Goal: Task Accomplishment & Management: Manage account settings

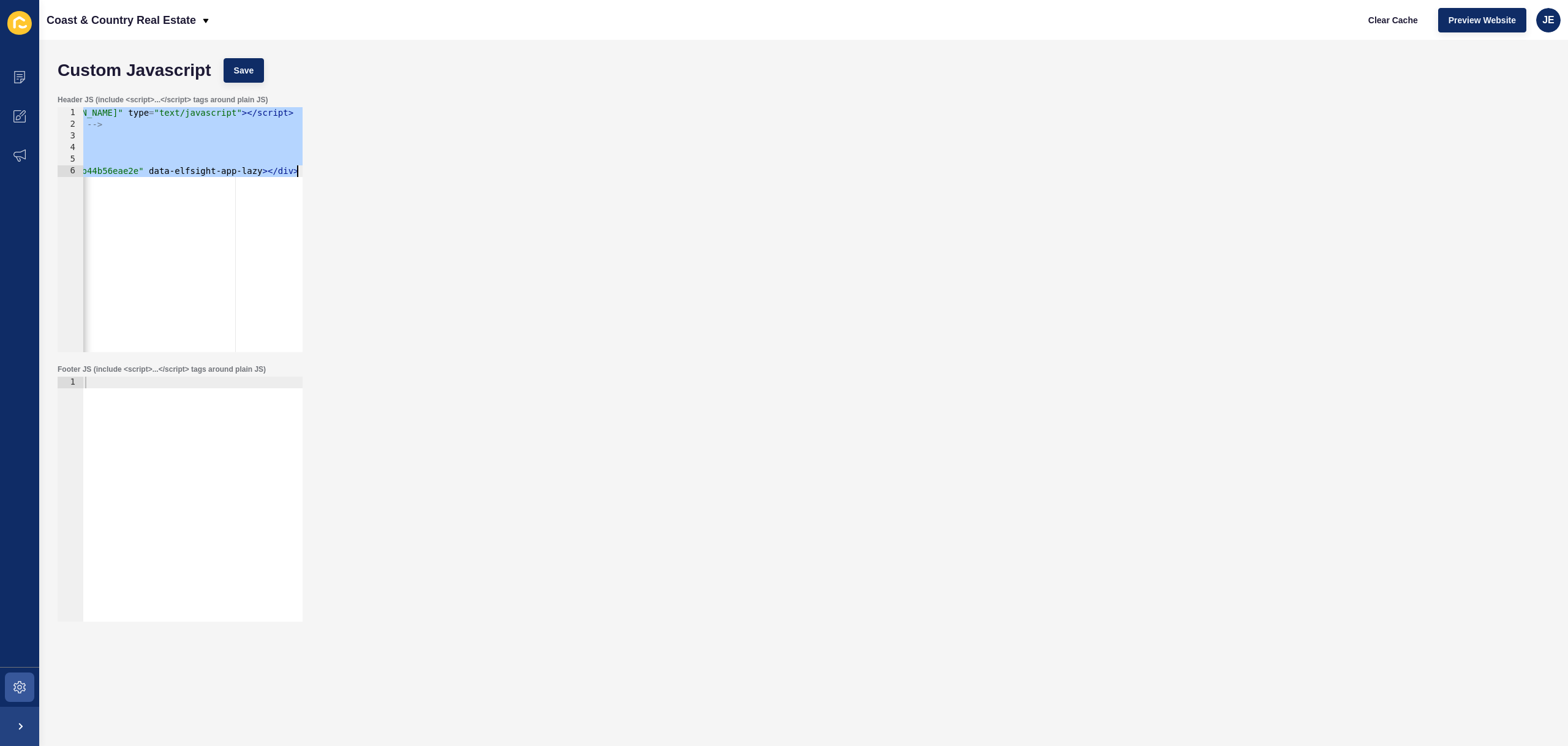
scroll to position [0, 262]
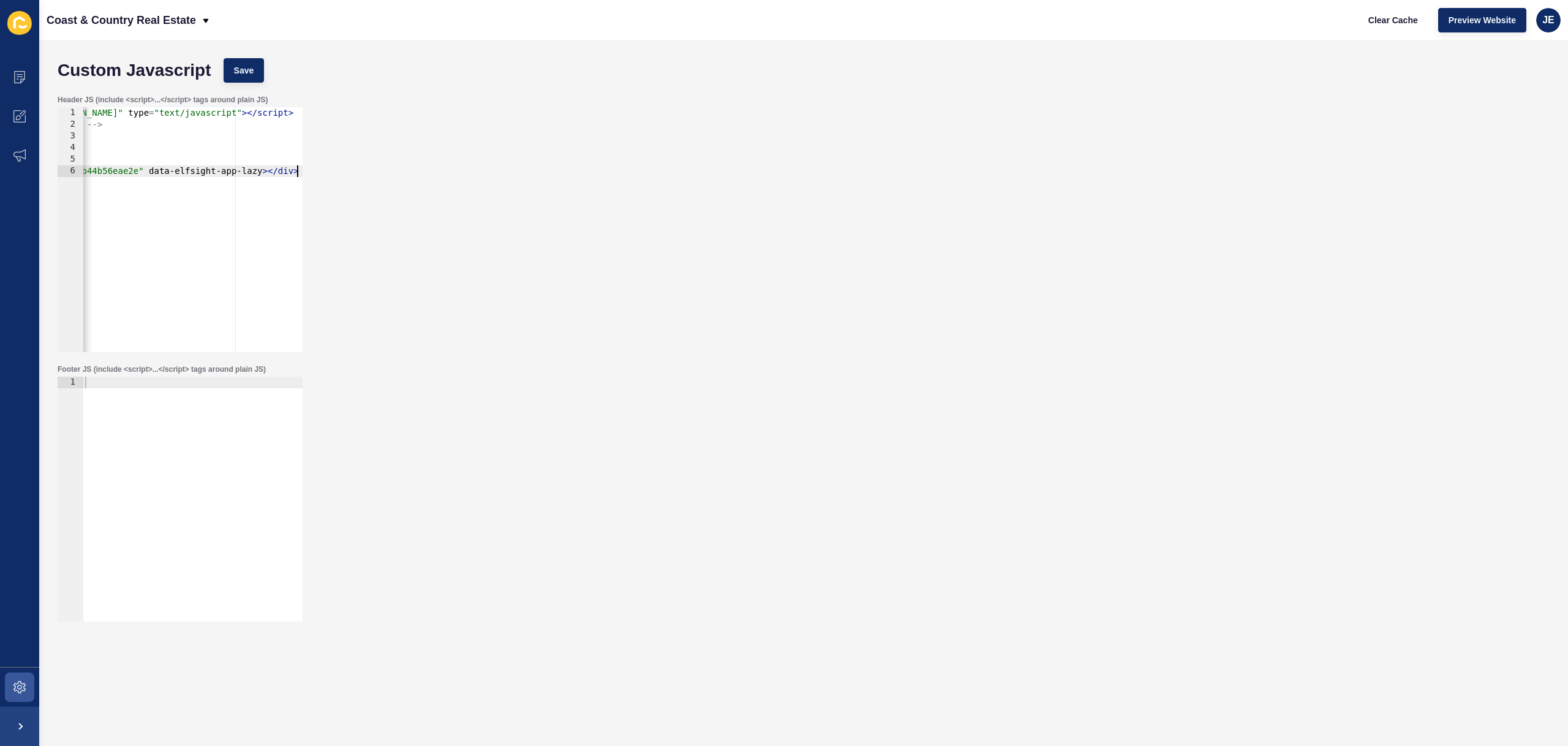
drag, startPoint x: 152, startPoint y: 195, endPoint x: 54, endPoint y: 183, distance: 98.7
click at [15, 194] on div "Content Appearance Marketing Settings Coast & Country Real Estate Clear Cache P…" at bounding box center [784, 373] width 1568 height 746
type textarea "<div class="elfsight-app-5a3b6944-3c3b-4038-9811-1b44b56eae2e" data-elfsight-ap…"
click at [1551, 21] on span "JE" at bounding box center [1548, 20] width 12 height 12
click at [1496, 97] on link "Logout" at bounding box center [1520, 102] width 90 height 27
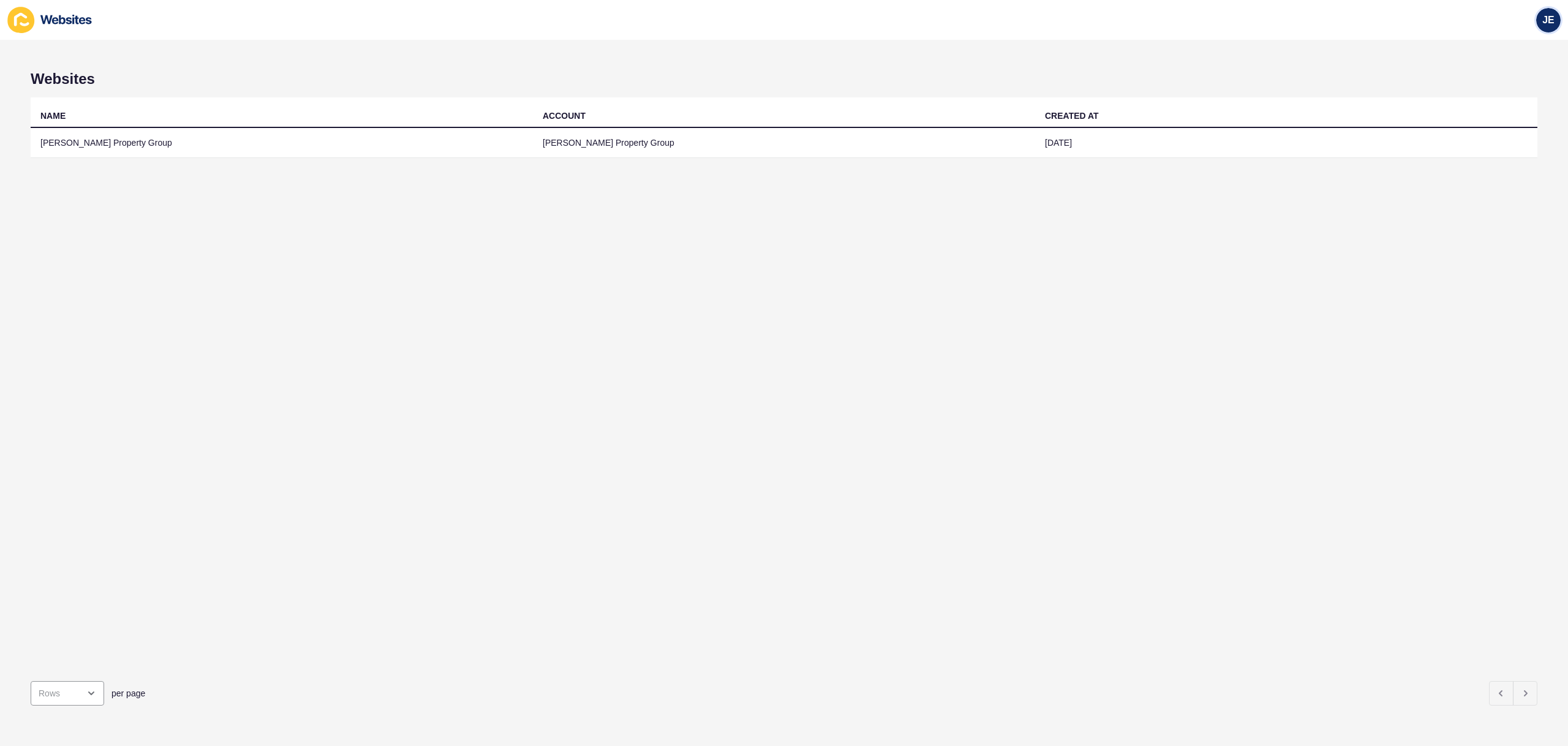
click at [1540, 19] on div "JE" at bounding box center [1548, 20] width 25 height 25
click at [1484, 106] on link "Logout" at bounding box center [1520, 102] width 90 height 27
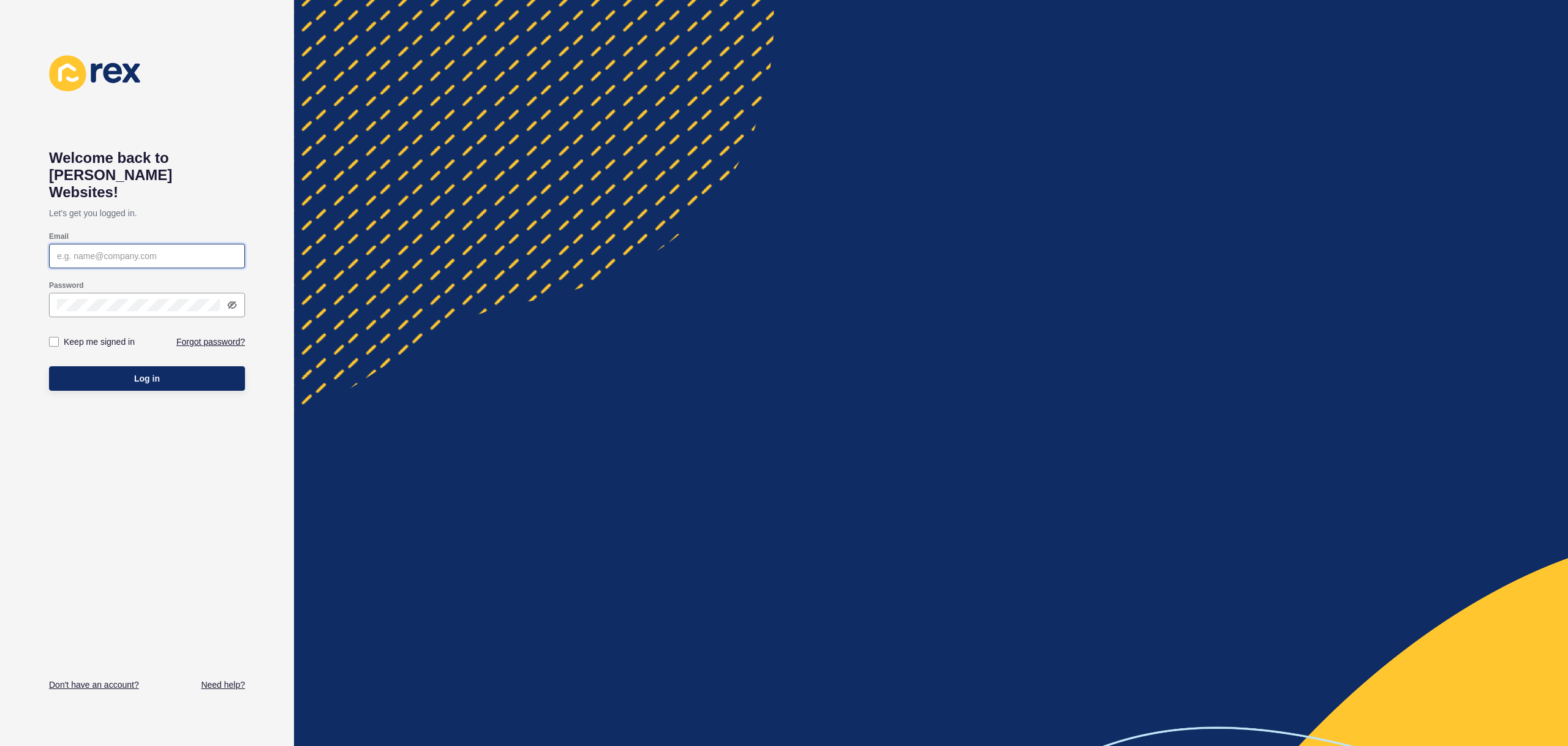
type input "[EMAIL_ADDRESS][PERSON_NAME][DOMAIN_NAME]"
click at [182, 375] on div "Log in" at bounding box center [147, 378] width 196 height 37
click at [182, 370] on button "Log in" at bounding box center [147, 379] width 196 height 25
